Goal: Information Seeking & Learning: Learn about a topic

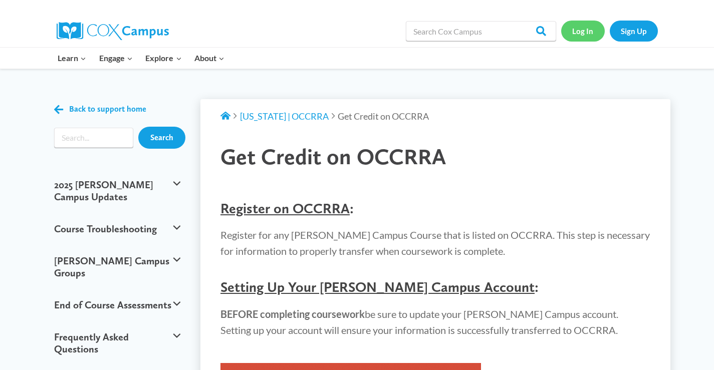
click at [588, 32] on link "Log In" at bounding box center [583, 31] width 44 height 21
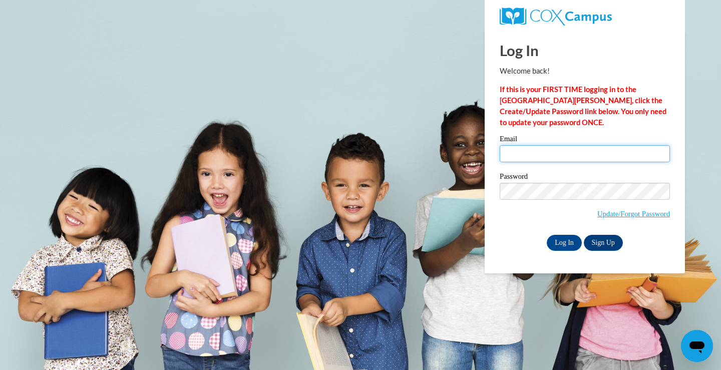
click at [527, 156] on input "Email" at bounding box center [585, 153] width 170 height 17
type input "erica.talbot@gmail.com"
click at [563, 252] on div "Log In Welcome back! If this is your FIRST TIME logging in to the NEW Cox Campu…" at bounding box center [584, 151] width 215 height 243
click at [570, 246] on input "Log In" at bounding box center [564, 243] width 35 height 16
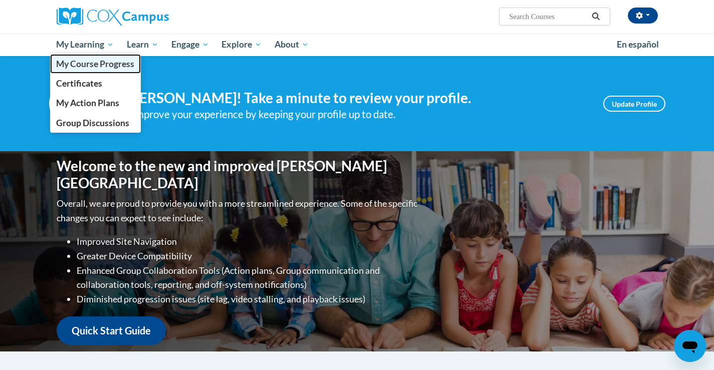
click at [86, 66] on span "My Course Progress" at bounding box center [95, 64] width 78 height 11
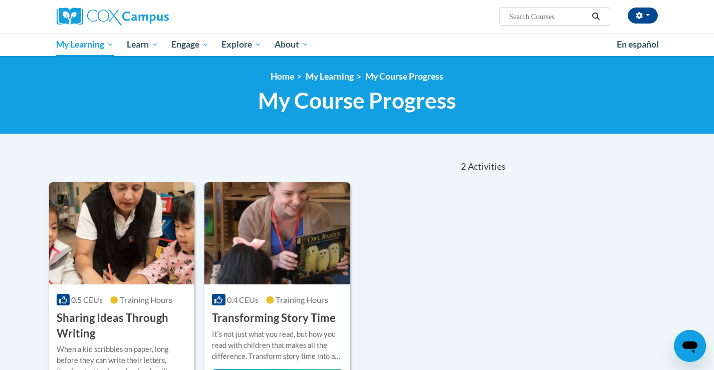
scroll to position [100, 0]
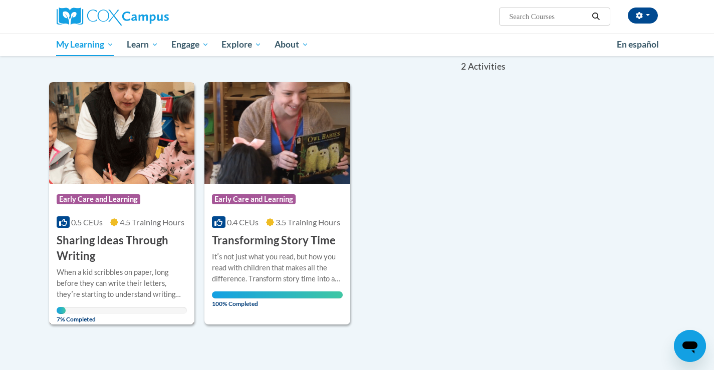
click at [123, 163] on img at bounding box center [122, 133] width 146 height 102
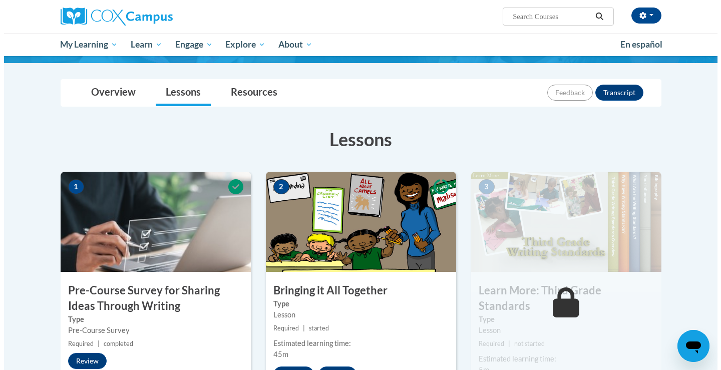
scroll to position [150, 0]
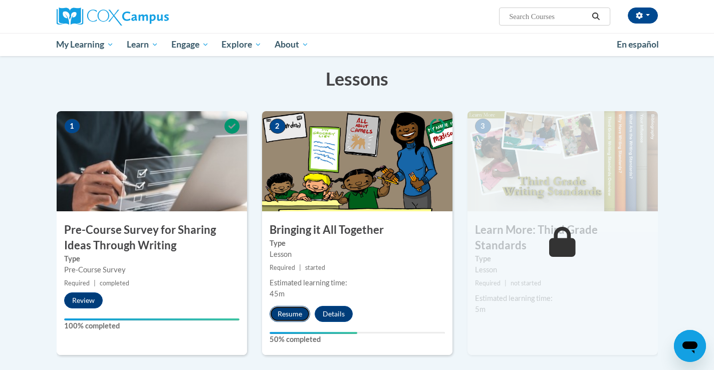
click at [295, 312] on button "Resume" at bounding box center [289, 314] width 41 height 16
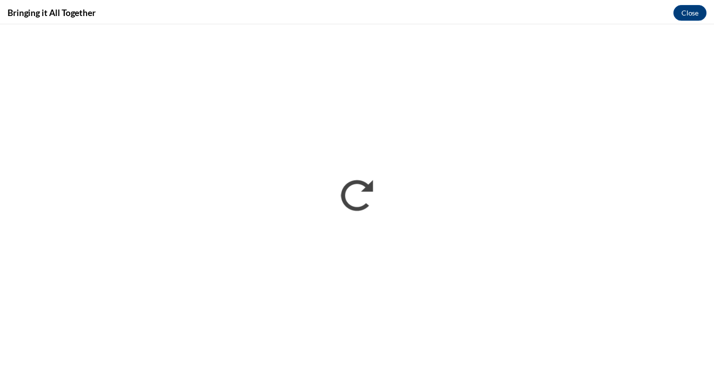
scroll to position [0, 0]
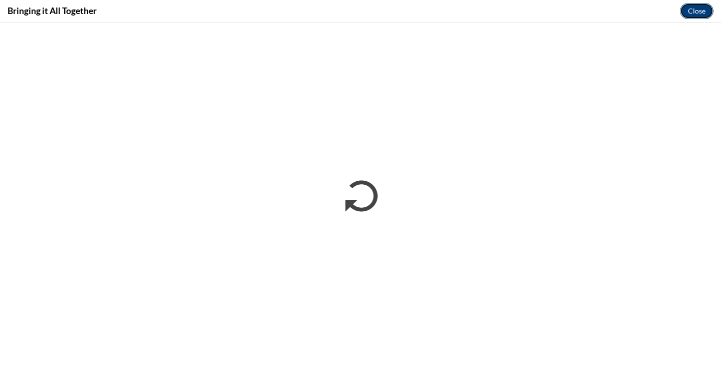
click at [688, 11] on button "Close" at bounding box center [697, 11] width 34 height 16
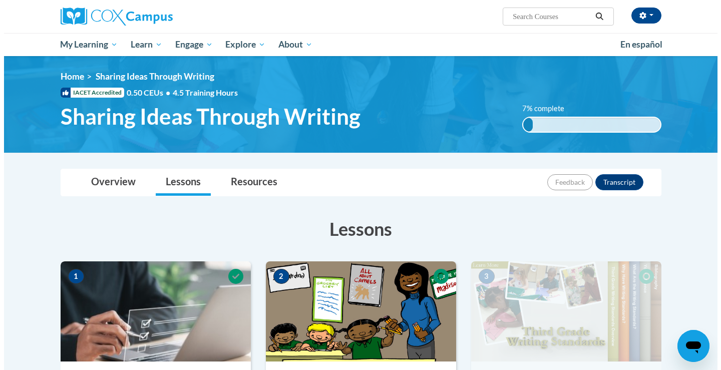
scroll to position [150, 0]
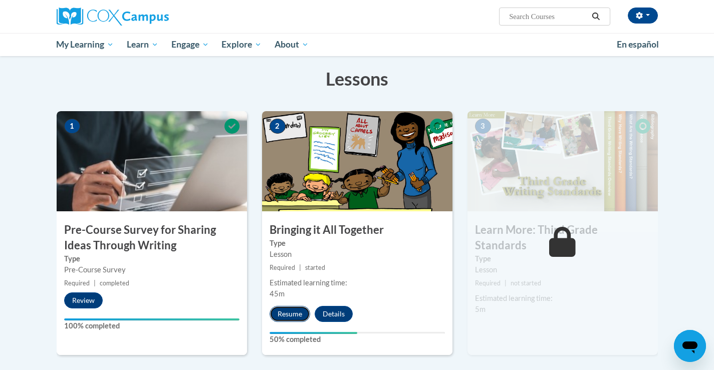
click at [292, 311] on button "Resume" at bounding box center [289, 314] width 41 height 16
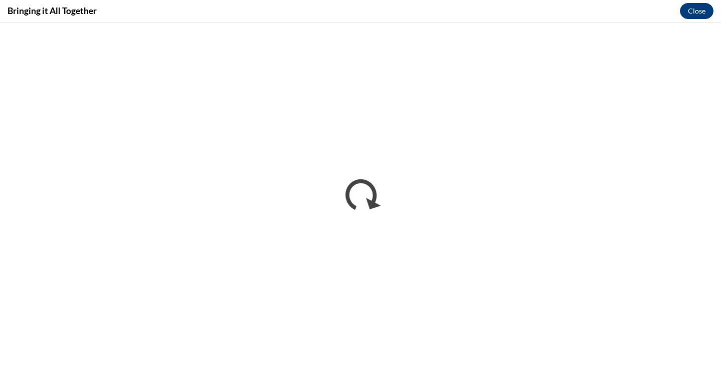
scroll to position [0, 0]
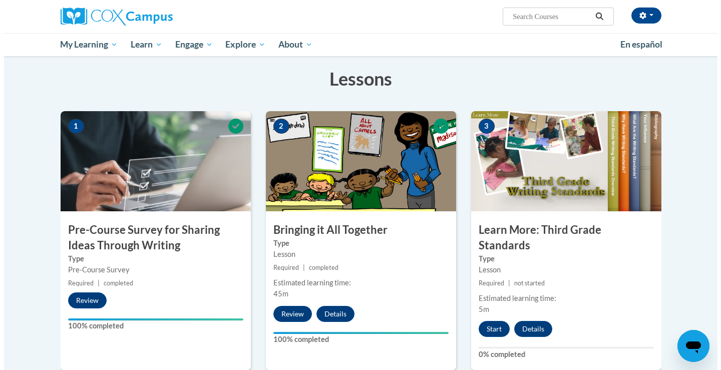
scroll to position [300, 0]
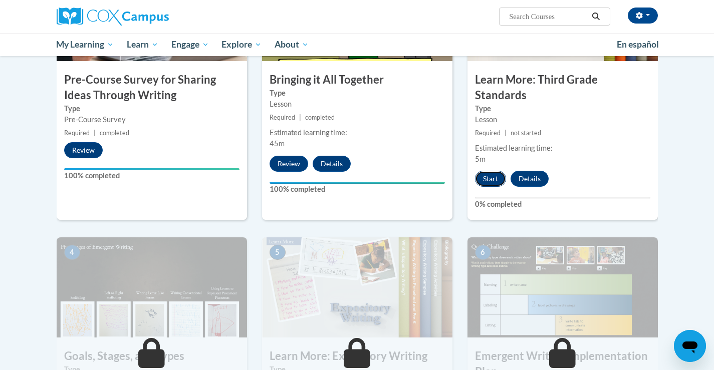
click at [492, 171] on button "Start" at bounding box center [490, 179] width 31 height 16
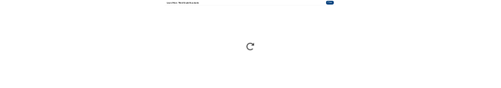
scroll to position [0, 0]
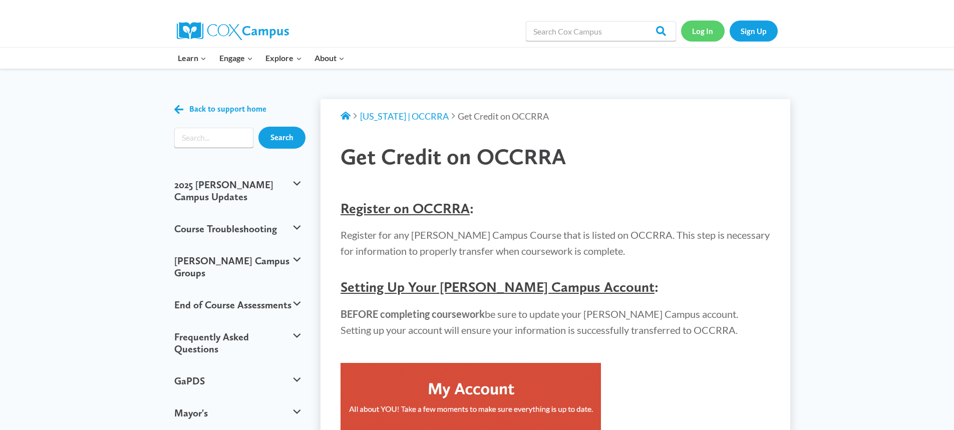
click at [724, 30] on link "Log In" at bounding box center [703, 31] width 44 height 21
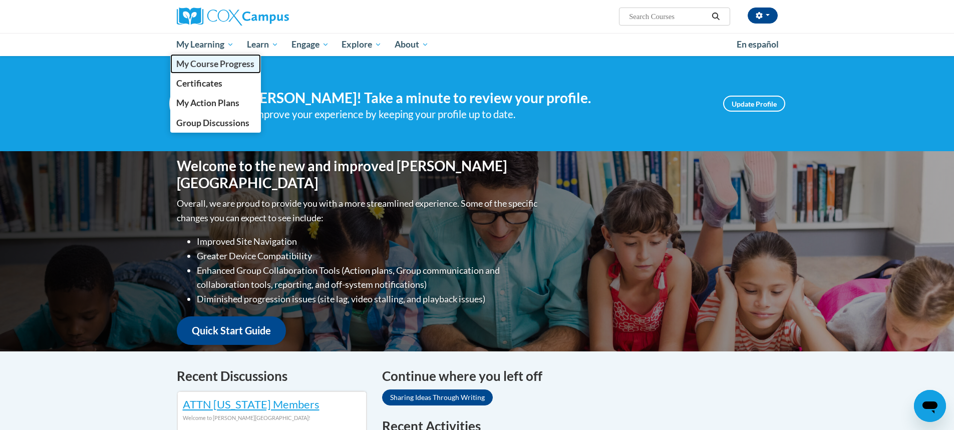
click at [206, 63] on span "My Course Progress" at bounding box center [215, 64] width 78 height 11
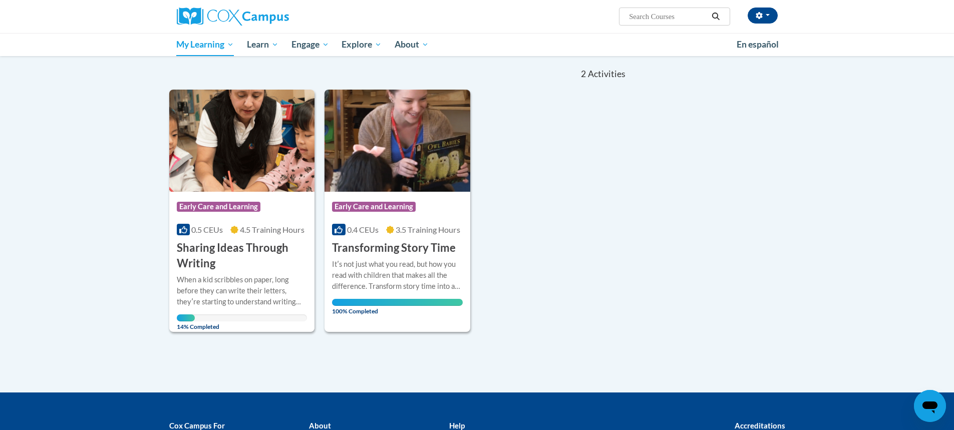
scroll to position [100, 0]
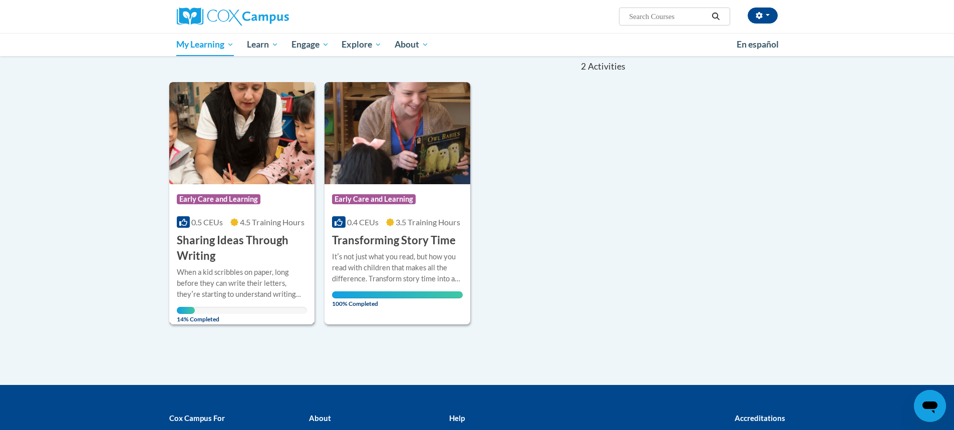
click at [210, 241] on h3 "Sharing Ideas Through Writing" at bounding box center [242, 248] width 131 height 31
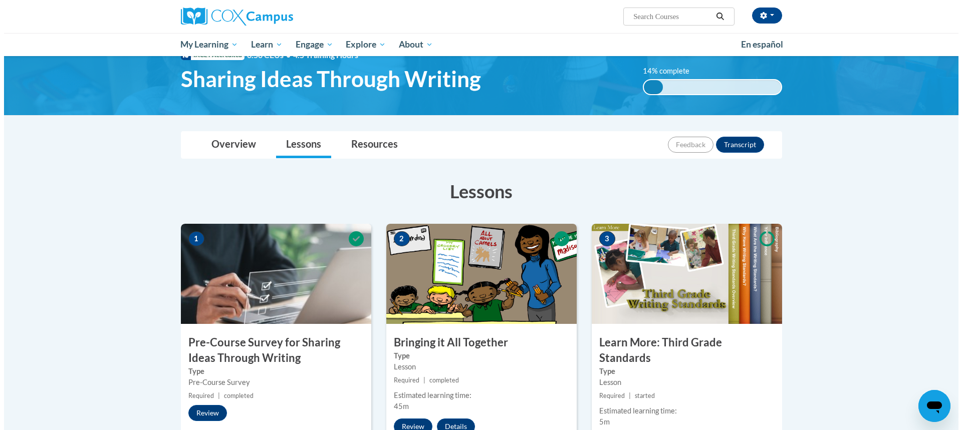
scroll to position [100, 0]
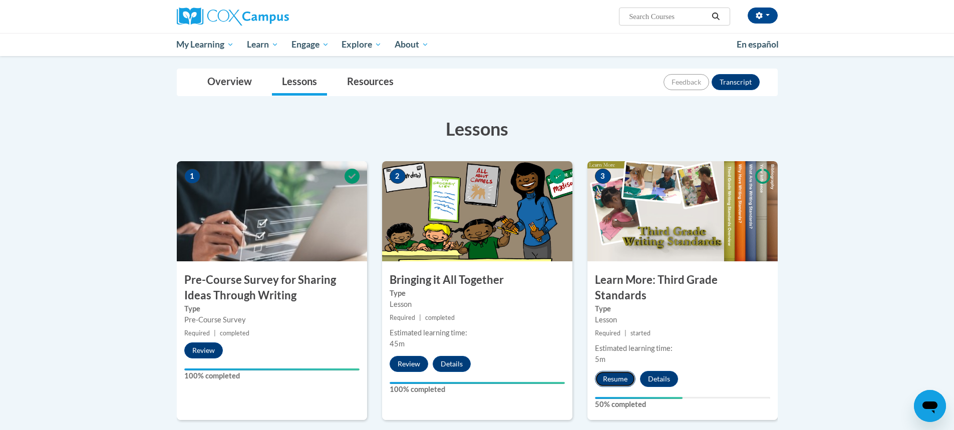
click at [621, 371] on button "Resume" at bounding box center [615, 379] width 41 height 16
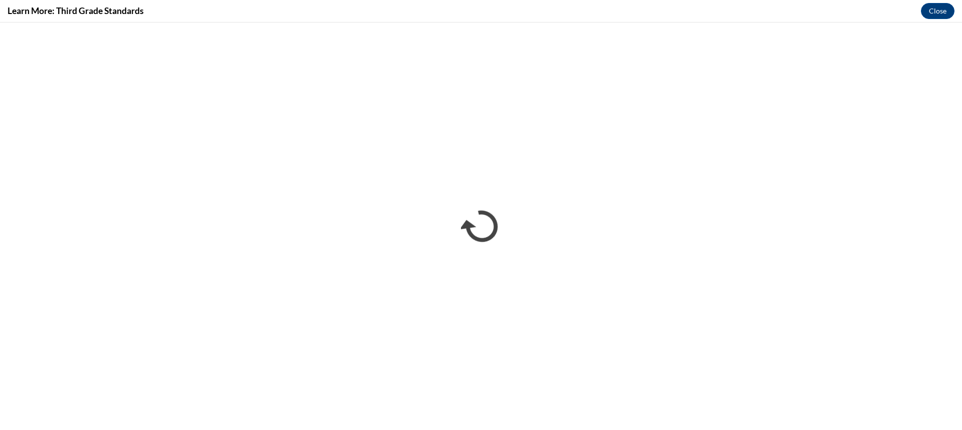
scroll to position [0, 0]
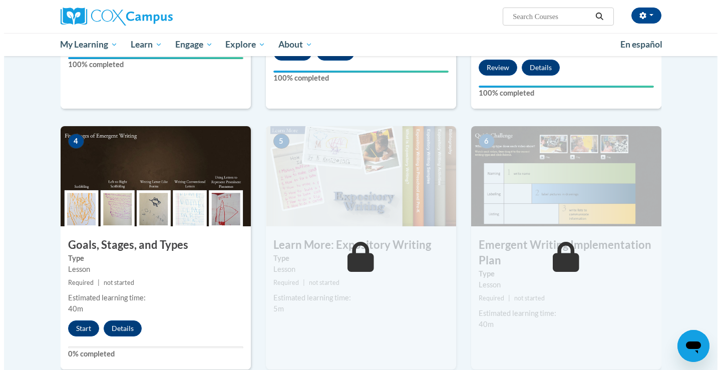
scroll to position [451, 0]
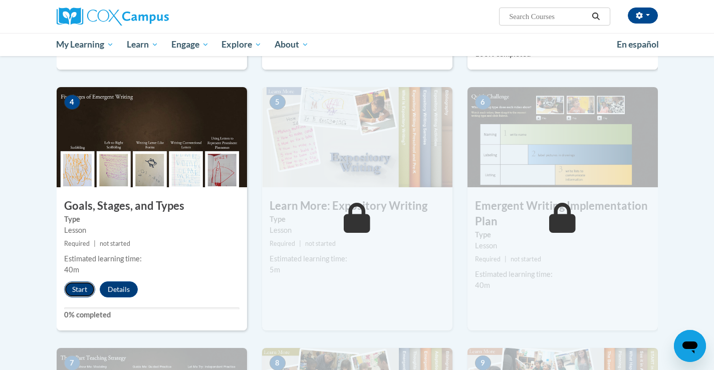
click at [71, 281] on button "Start" at bounding box center [79, 289] width 31 height 16
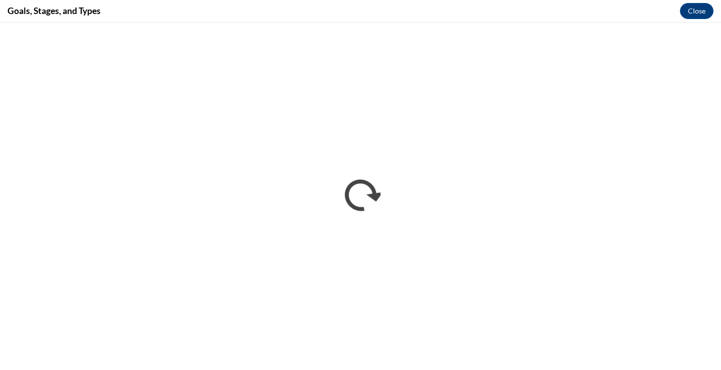
scroll to position [0, 0]
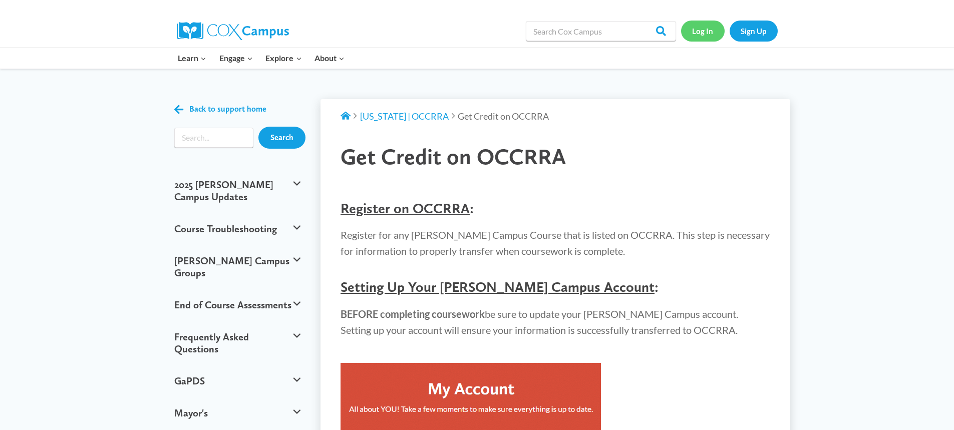
click at [703, 33] on link "Log In" at bounding box center [703, 31] width 44 height 21
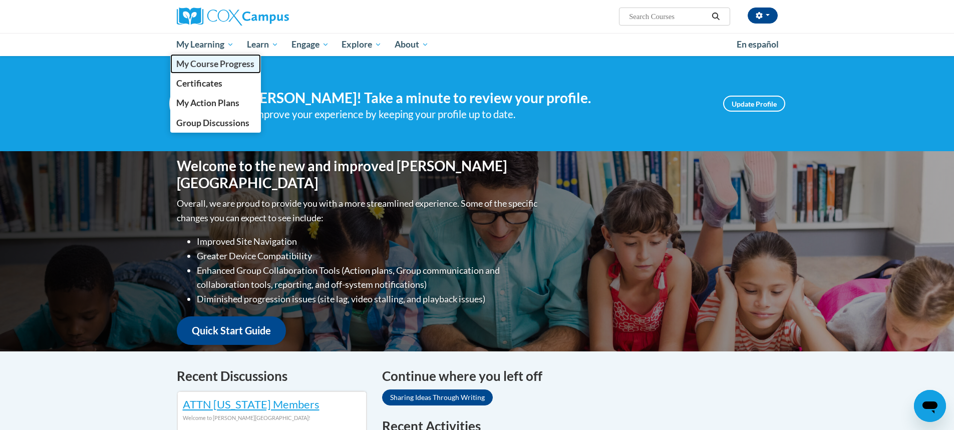
click at [196, 70] on link "My Course Progress" at bounding box center [215, 64] width 91 height 20
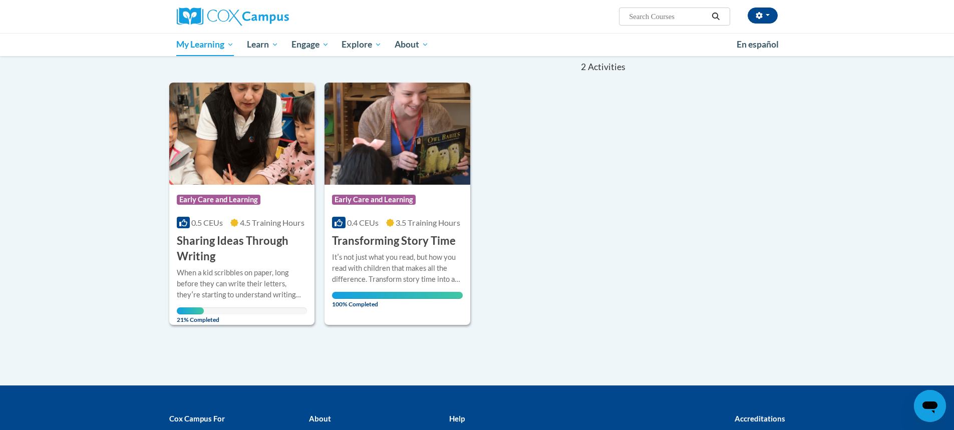
scroll to position [100, 0]
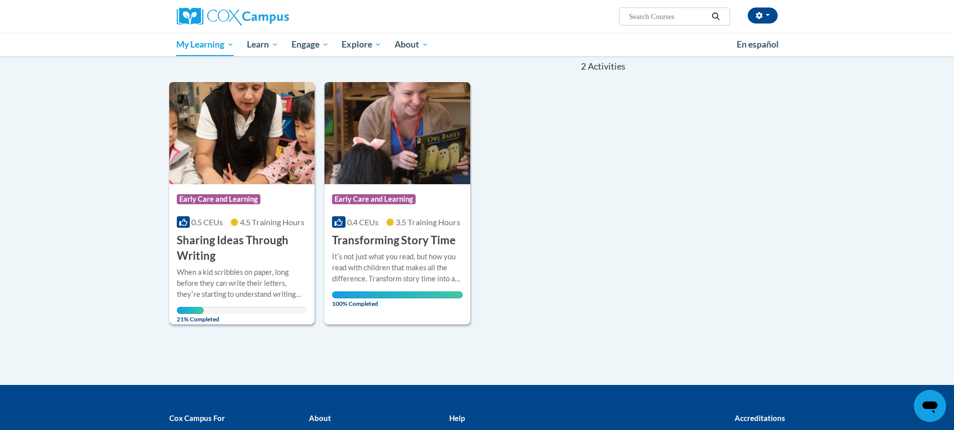
click at [210, 312] on div "21% Completed" at bounding box center [242, 310] width 131 height 7
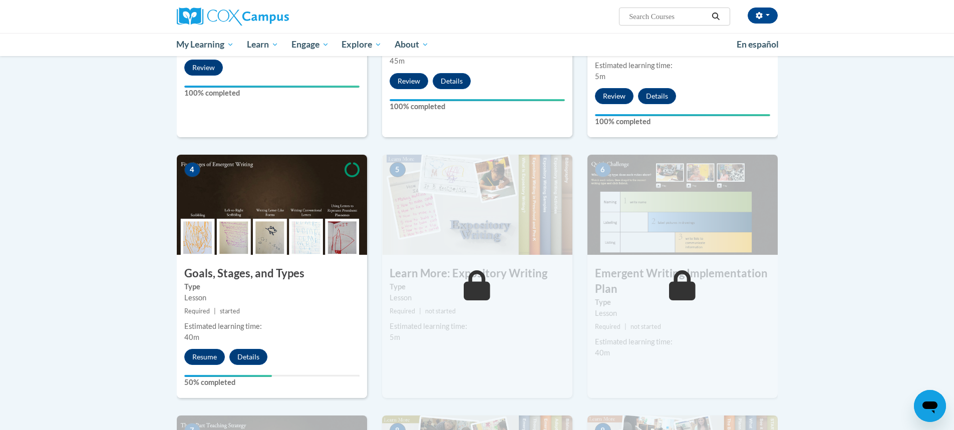
scroll to position [401, 0]
